Goal: Information Seeking & Learning: Understand process/instructions

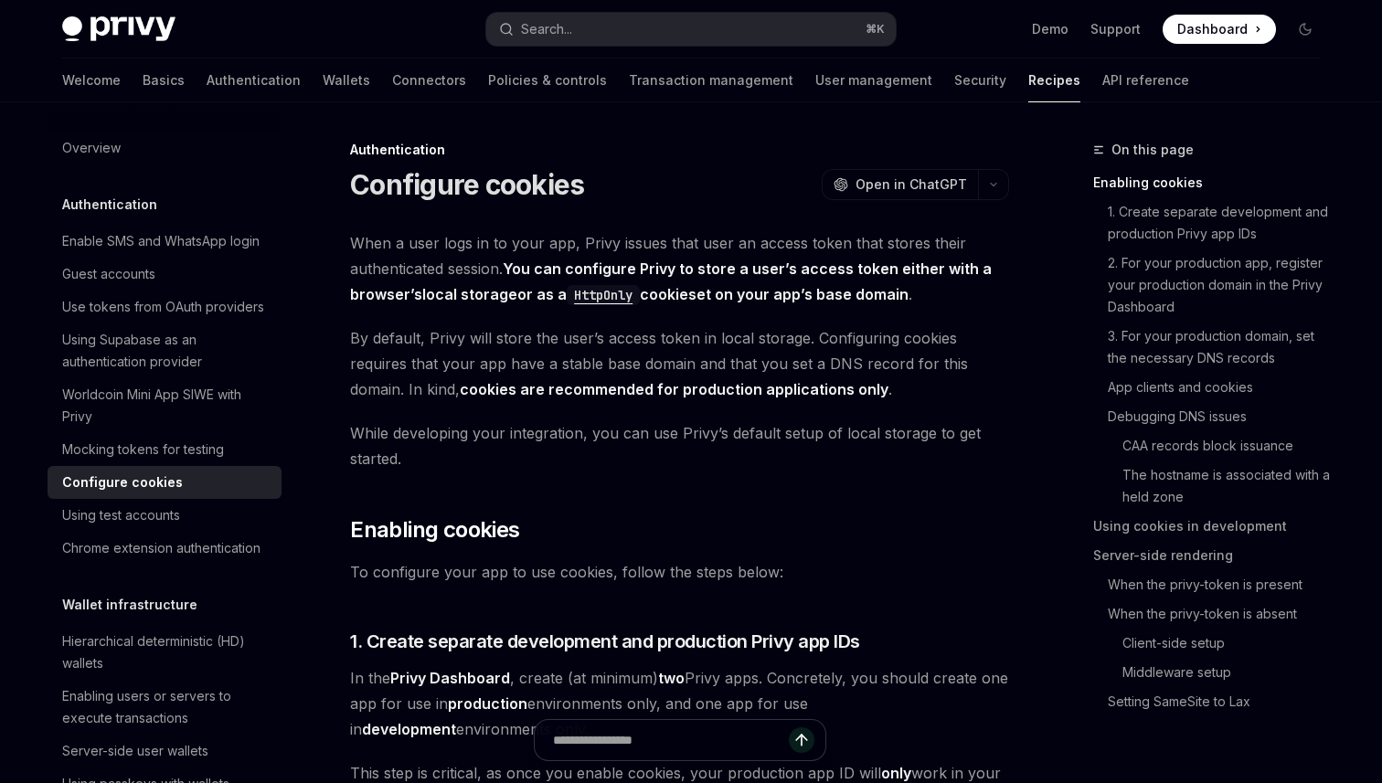
type textarea "*"
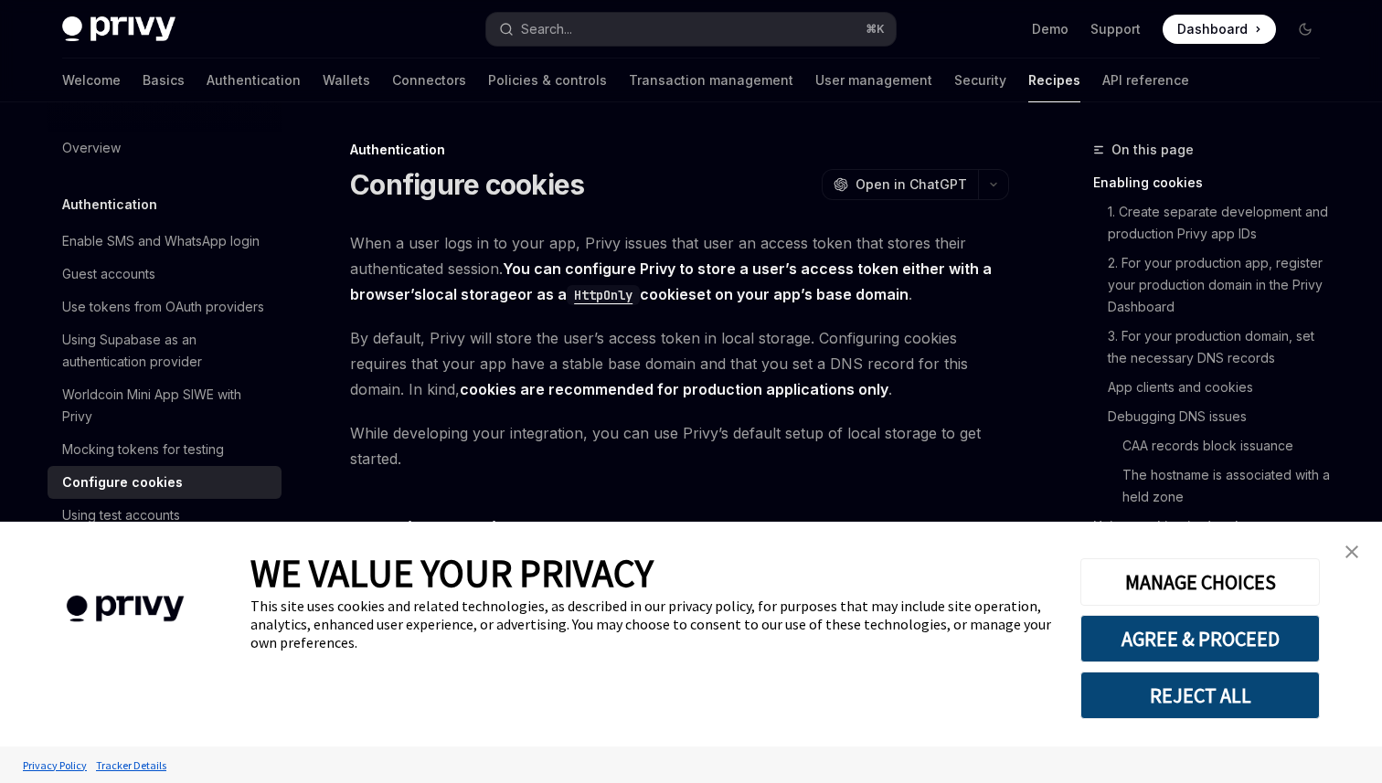
click at [1355, 554] on img "close banner" at bounding box center [1352, 552] width 13 height 13
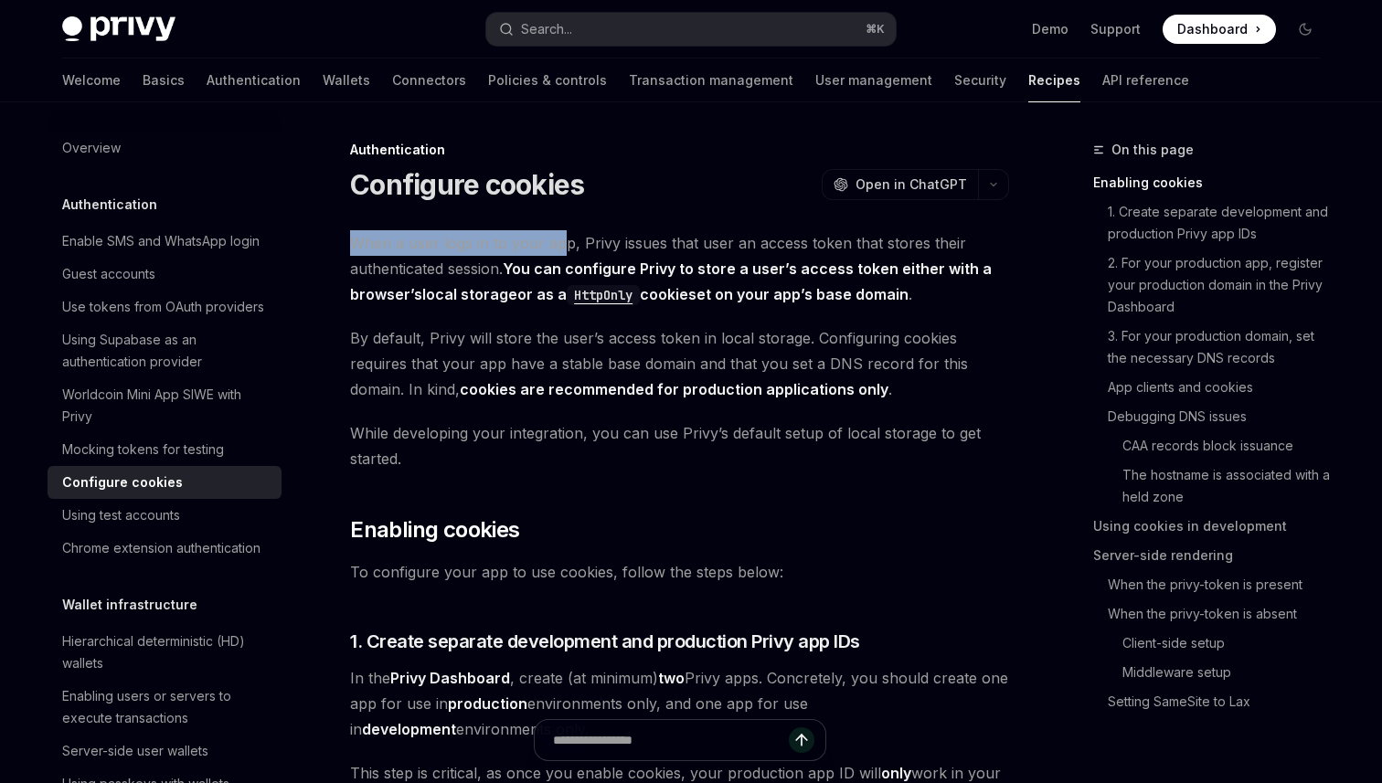
drag, startPoint x: 354, startPoint y: 239, endPoint x: 563, endPoint y: 250, distance: 209.7
click at [563, 250] on span "When a user logs in to your app, Privy issues that user an access token that st…" at bounding box center [679, 268] width 659 height 77
drag, startPoint x: 585, startPoint y: 229, endPoint x: 658, endPoint y: 237, distance: 73.5
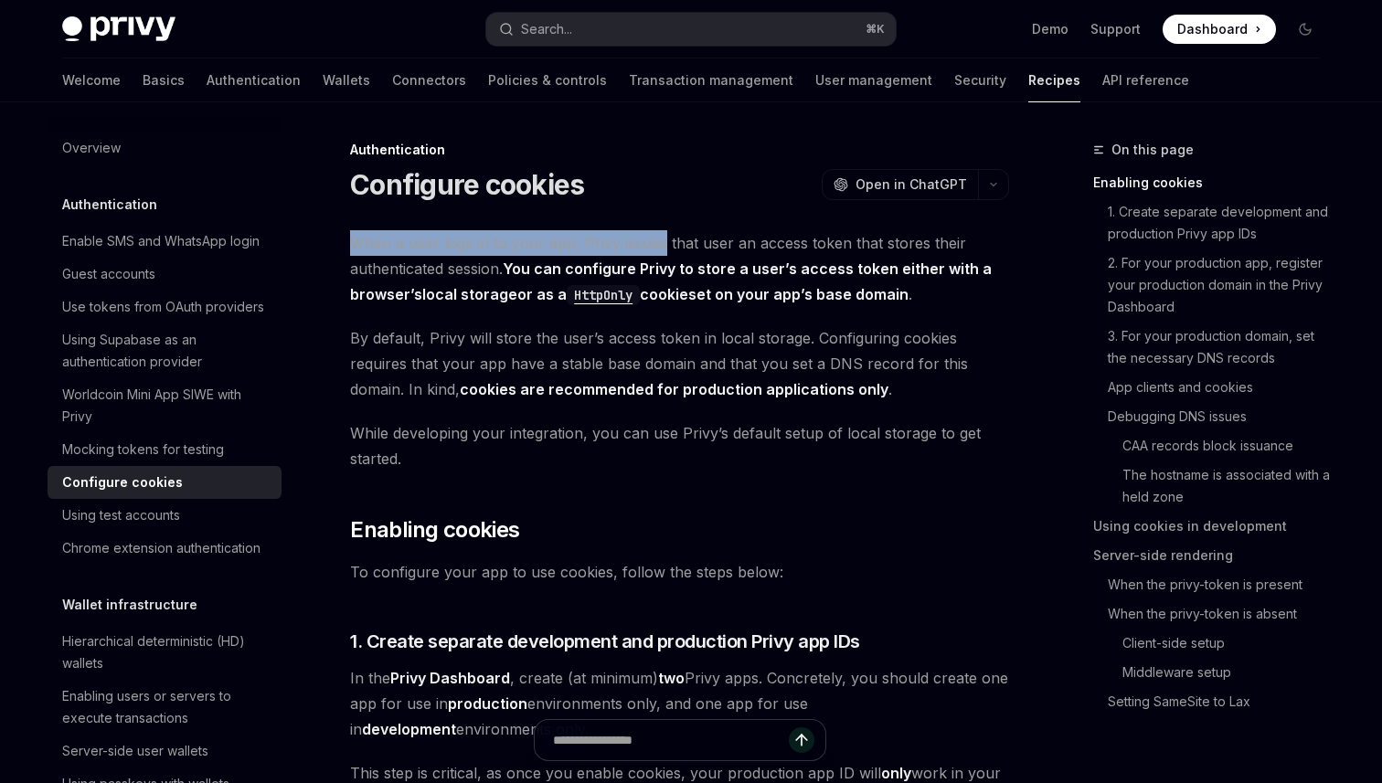
click at [658, 237] on span "When a user logs in to your app, Privy issues that user an access token that st…" at bounding box center [679, 268] width 659 height 77
drag, startPoint x: 563, startPoint y: 233, endPoint x: 690, endPoint y: 243, distance: 127.5
click at [690, 243] on span "When a user logs in to your app, Privy issues that user an access token that st…" at bounding box center [679, 268] width 659 height 77
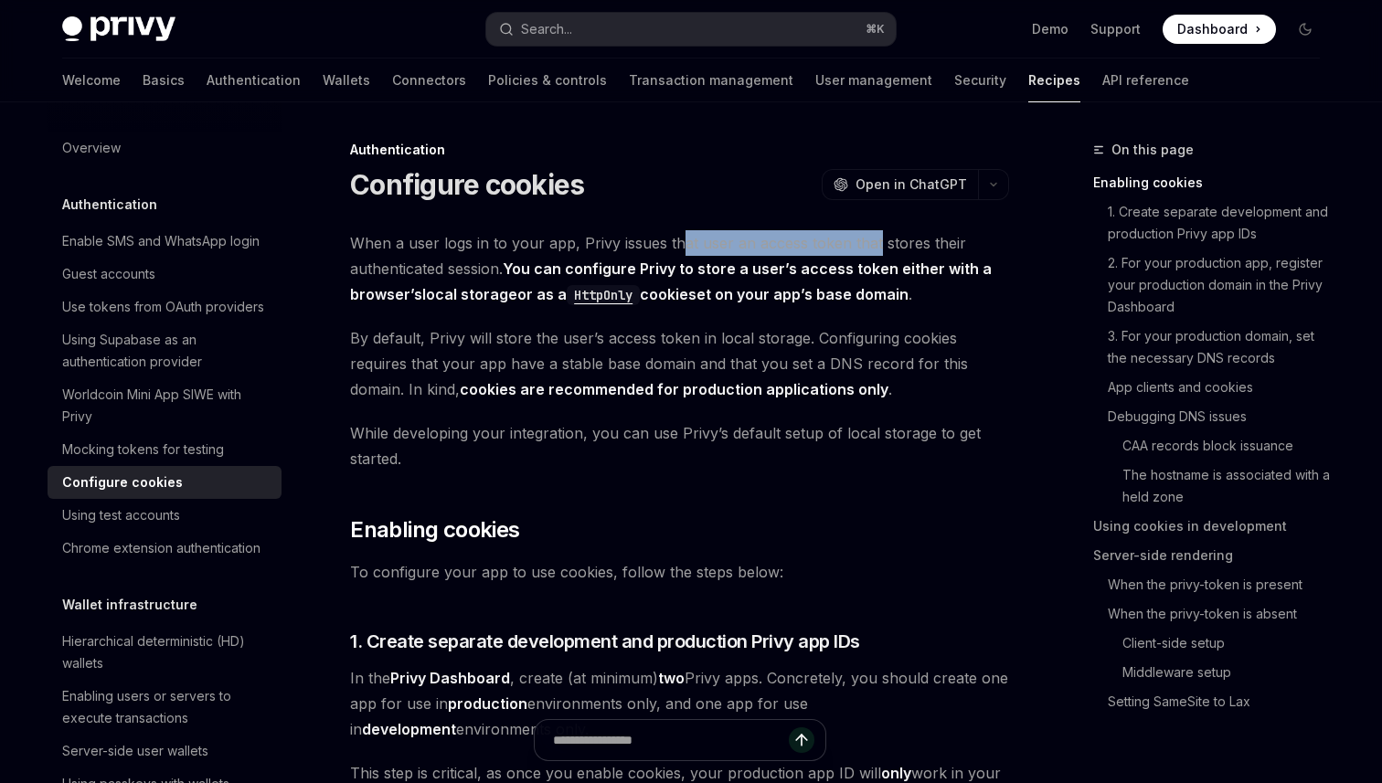
drag, startPoint x: 679, startPoint y: 243, endPoint x: 869, endPoint y: 242, distance: 190.1
click at [871, 243] on span "When a user logs in to your app, Privy issues that user an access token that st…" at bounding box center [679, 268] width 659 height 77
click at [869, 242] on span "When a user logs in to your app, Privy issues that user an access token that st…" at bounding box center [679, 268] width 659 height 77
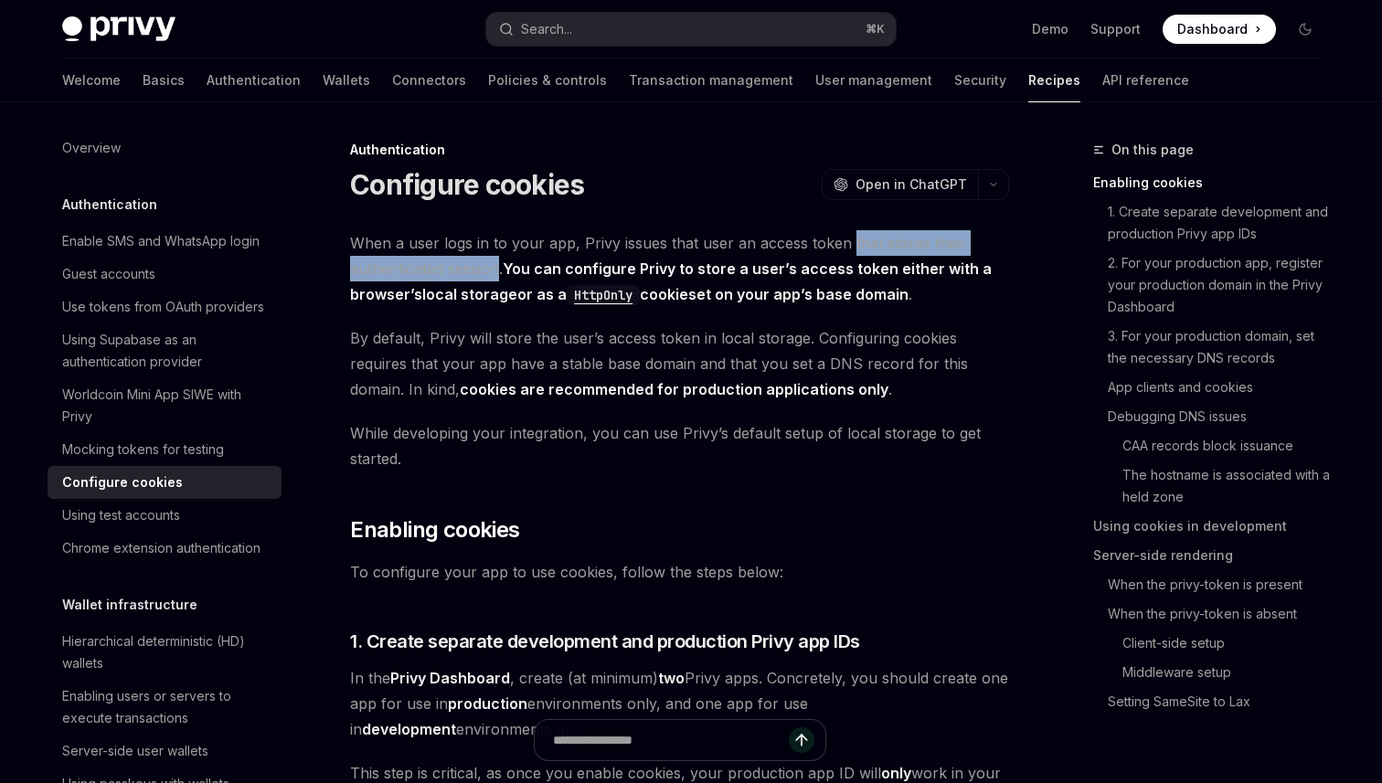
drag, startPoint x: 845, startPoint y: 238, endPoint x: 499, endPoint y: 267, distance: 346.8
click at [499, 267] on span "When a user logs in to your app, Privy issues that user an access token that st…" at bounding box center [679, 268] width 659 height 77
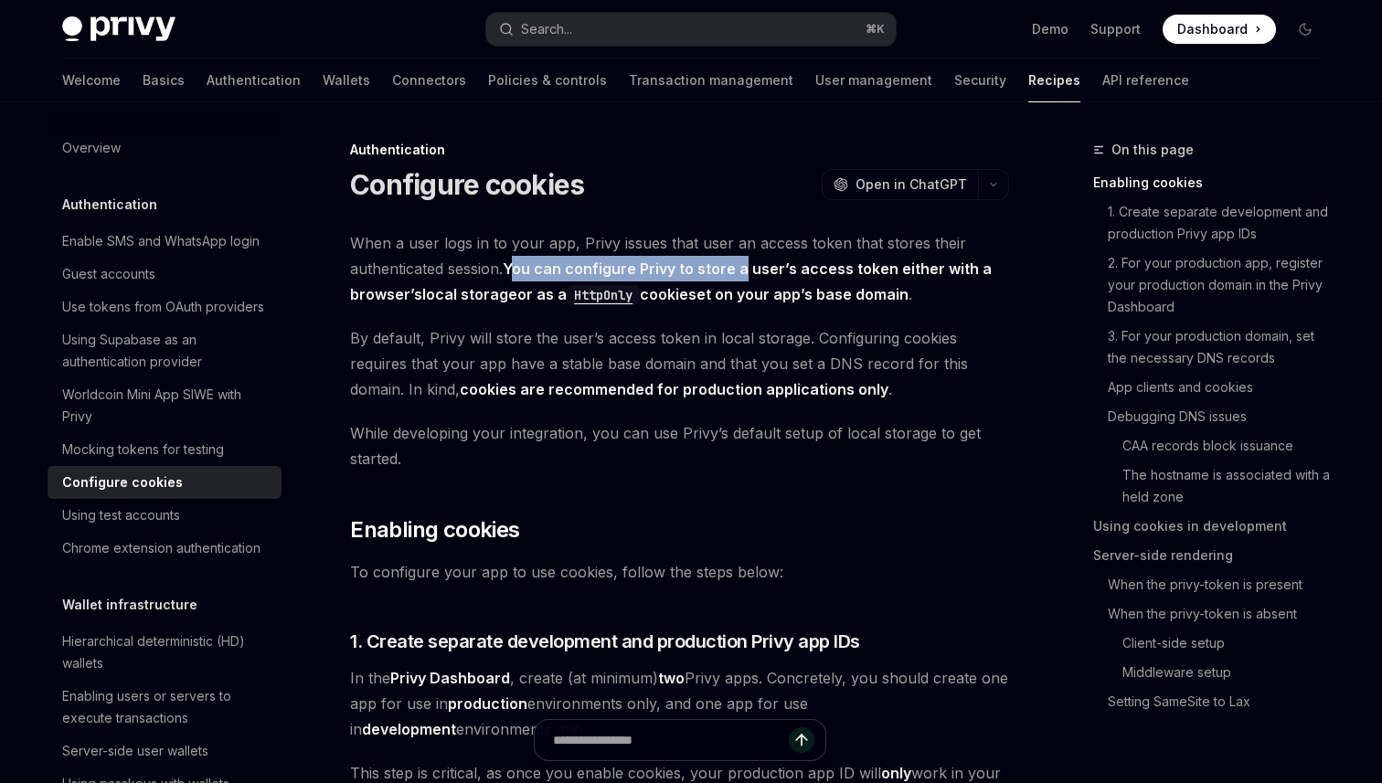
drag, startPoint x: 517, startPoint y: 261, endPoint x: 746, endPoint y: 271, distance: 228.8
click at [746, 271] on strong "You can configure Privy to store a user’s access token either with a browser’s …" at bounding box center [671, 282] width 642 height 45
click at [715, 265] on strong "You can configure Privy to store a user’s access token either with a browser’s …" at bounding box center [671, 282] width 642 height 45
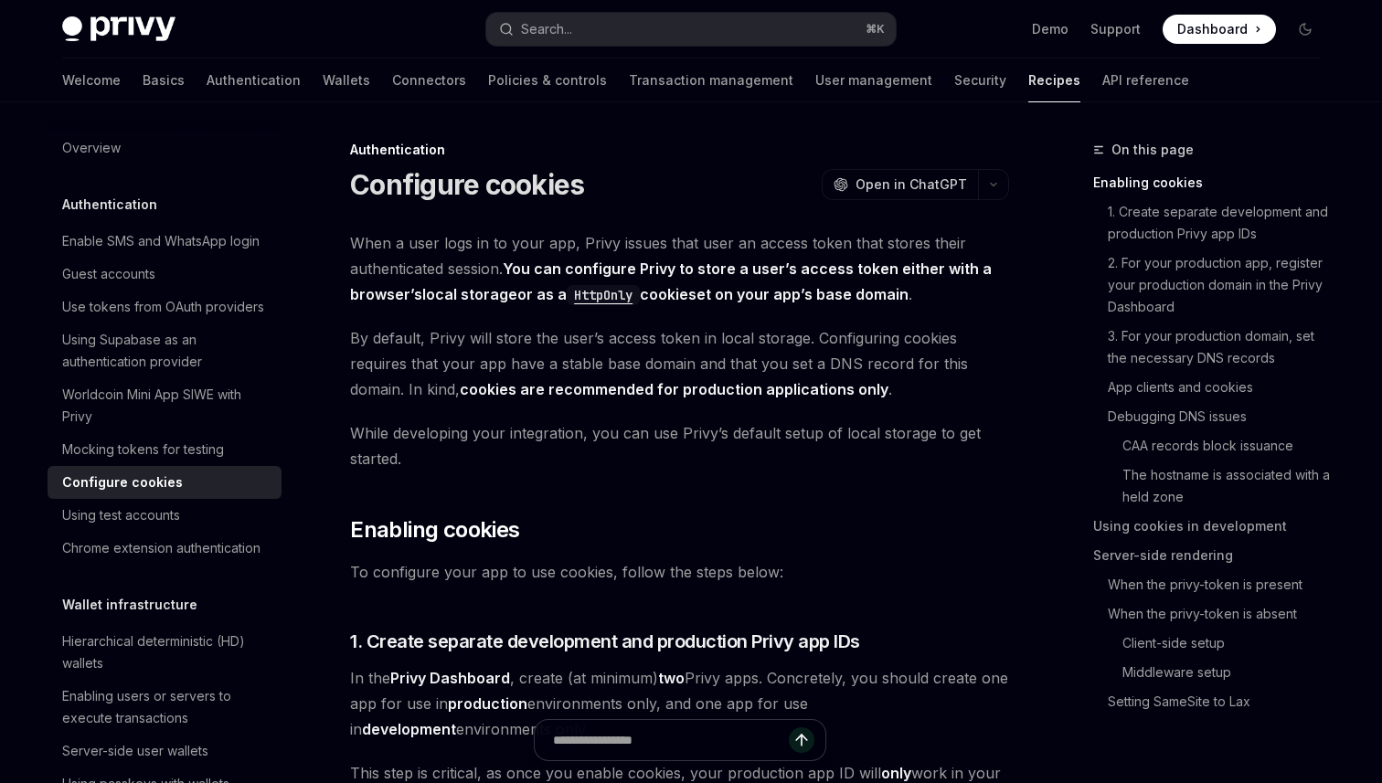
click at [782, 265] on strong "You can configure Privy to store a user’s access token either with a browser’s …" at bounding box center [671, 282] width 642 height 45
click at [902, 265] on strong "You can configure Privy to store a user’s access token either with a browser’s …" at bounding box center [671, 282] width 642 height 45
click at [405, 297] on strong "You can configure Privy to store a user’s access token either with a browser’s …" at bounding box center [671, 282] width 642 height 45
click at [441, 297] on link "local storage" at bounding box center [469, 294] width 95 height 19
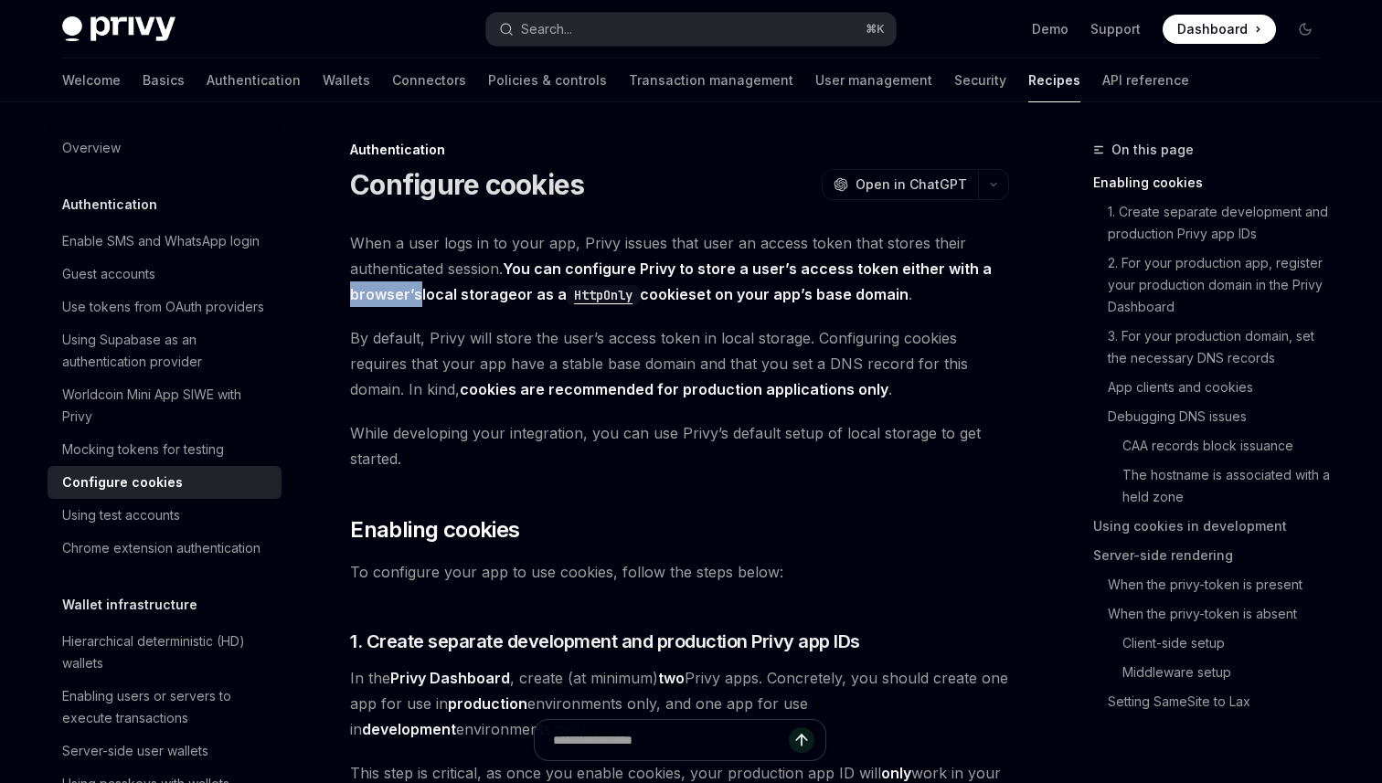
click at [605, 288] on code "HttpOnly" at bounding box center [603, 295] width 73 height 20
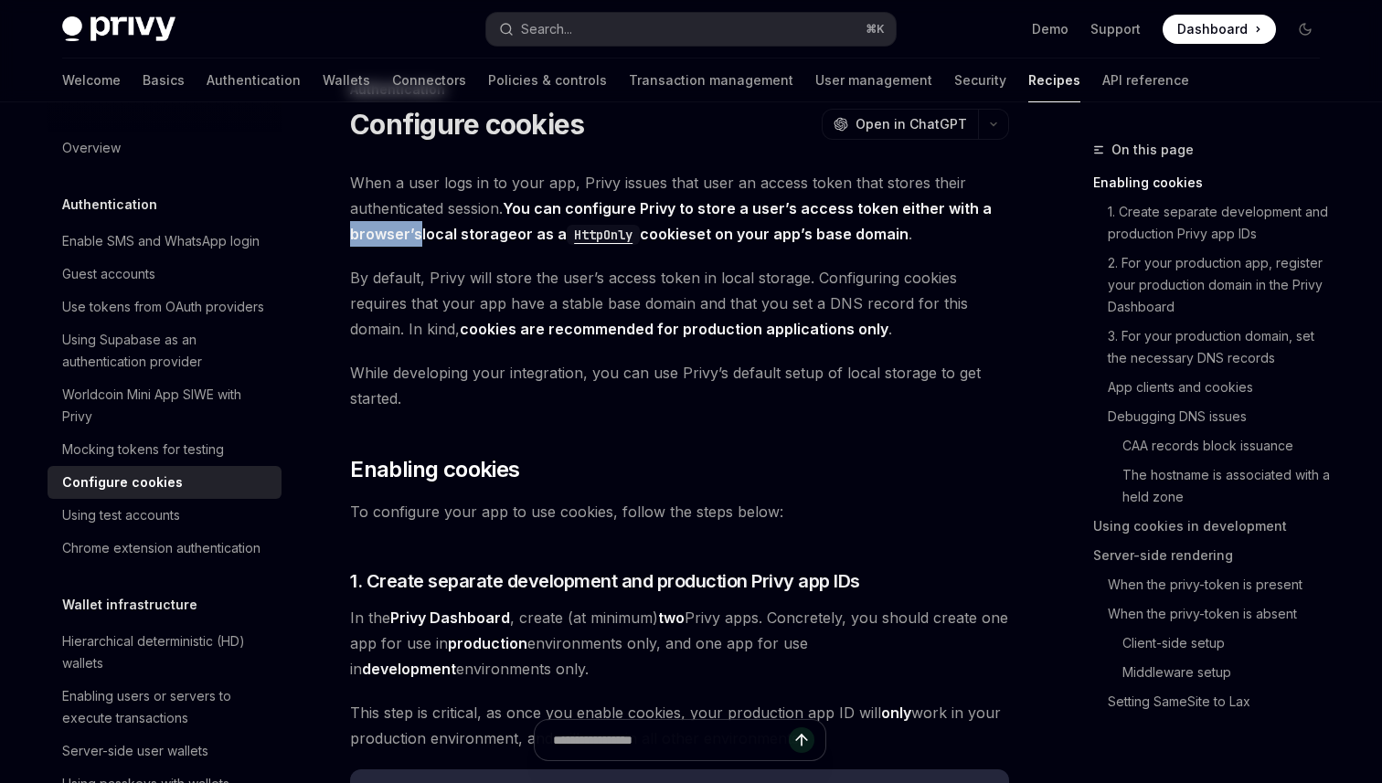
scroll to position [71, 0]
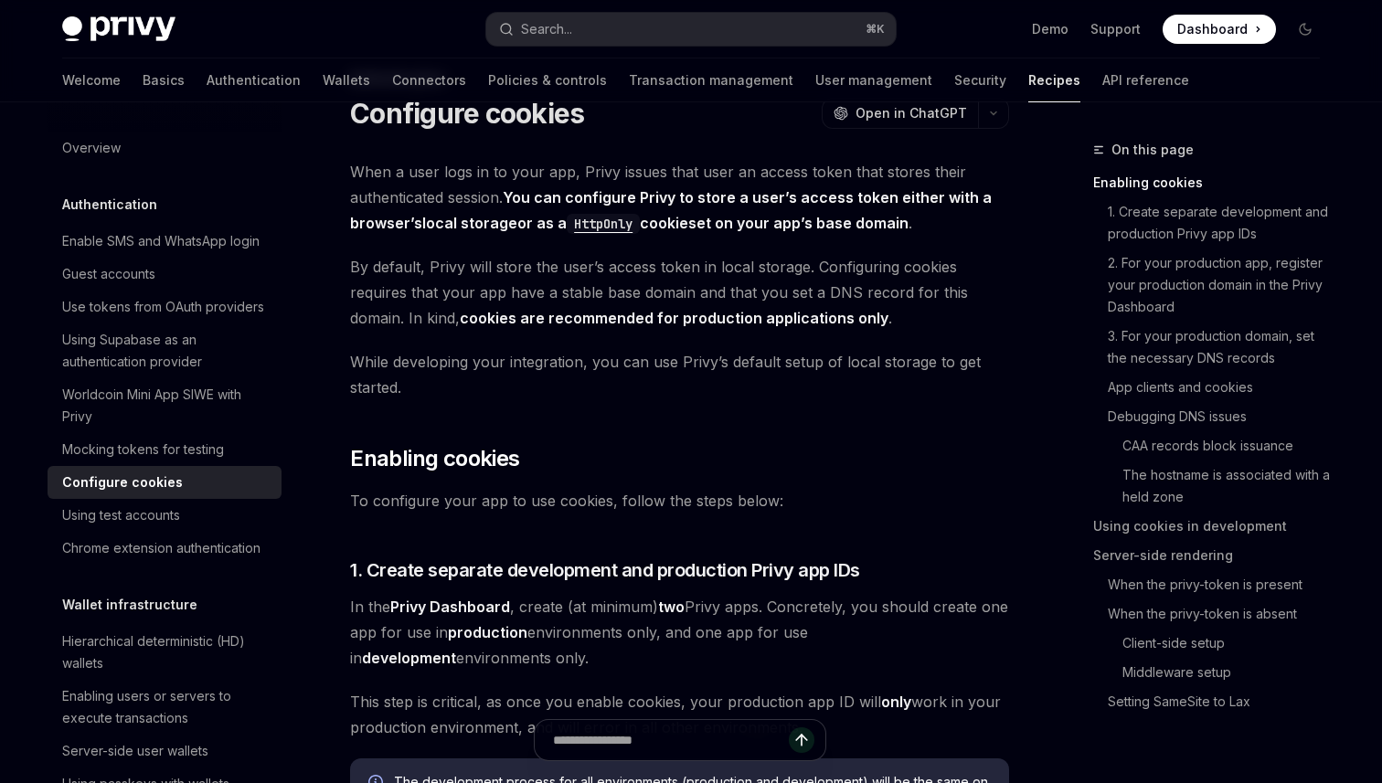
click at [781, 259] on span "By default, Privy will store the user’s access token in local storage. Configur…" at bounding box center [679, 292] width 659 height 77
drag, startPoint x: 749, startPoint y: 259, endPoint x: 824, endPoint y: 259, distance: 75.9
click at [823, 259] on span "By default, Privy will store the user’s access token in local storage. Configur…" at bounding box center [679, 292] width 659 height 77
click at [810, 258] on span "By default, Privy will store the user’s access token in local storage. Configur…" at bounding box center [679, 292] width 659 height 77
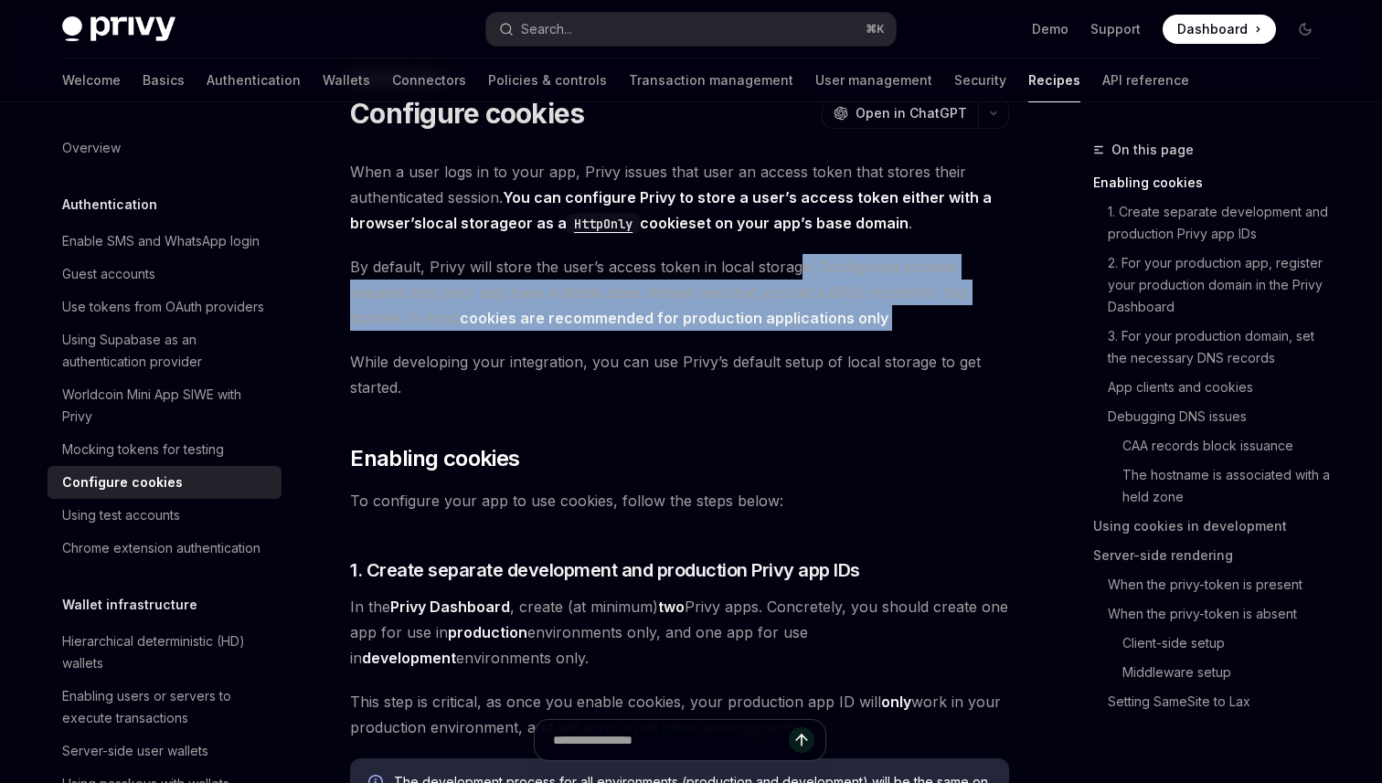
drag, startPoint x: 800, startPoint y: 260, endPoint x: 896, endPoint y: 309, distance: 107.9
click at [896, 309] on span "By default, Privy will store the user’s access token in local storage. Configur…" at bounding box center [679, 292] width 659 height 77
